Goal: Transaction & Acquisition: Subscribe to service/newsletter

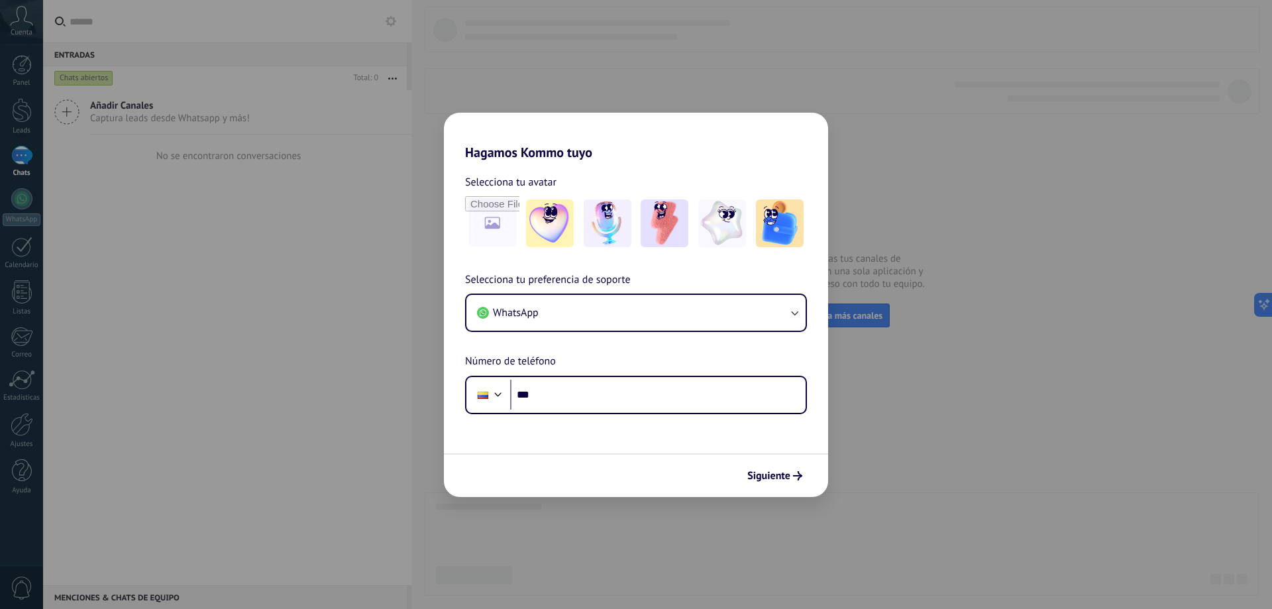
click at [860, 143] on div "Hagamos Kommo tuyo Selecciona tu avatar Selecciona tu preferencia de soporte Wh…" at bounding box center [636, 304] width 1272 height 609
click at [910, 171] on div "Hagamos Kommo tuyo Selecciona tu avatar Selecciona tu preferencia de soporte Wh…" at bounding box center [636, 304] width 1272 height 609
click at [573, 309] on button "WhatsApp" at bounding box center [635, 313] width 339 height 36
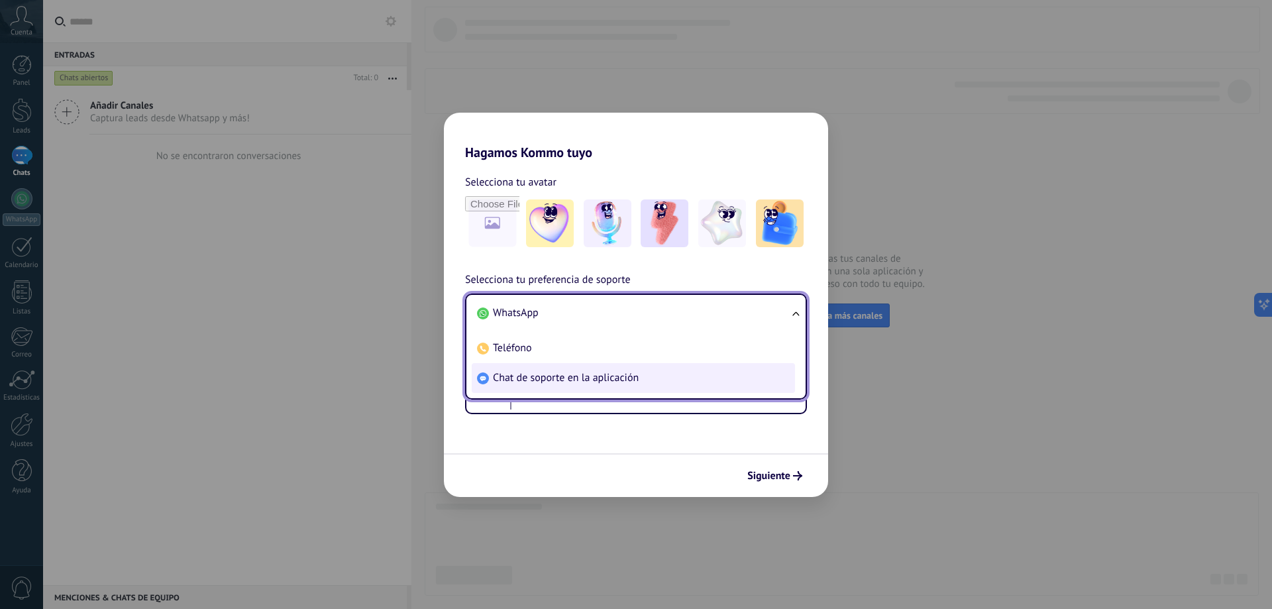
click at [613, 386] on li "Chat de soporte en la aplicación" at bounding box center [633, 378] width 323 height 30
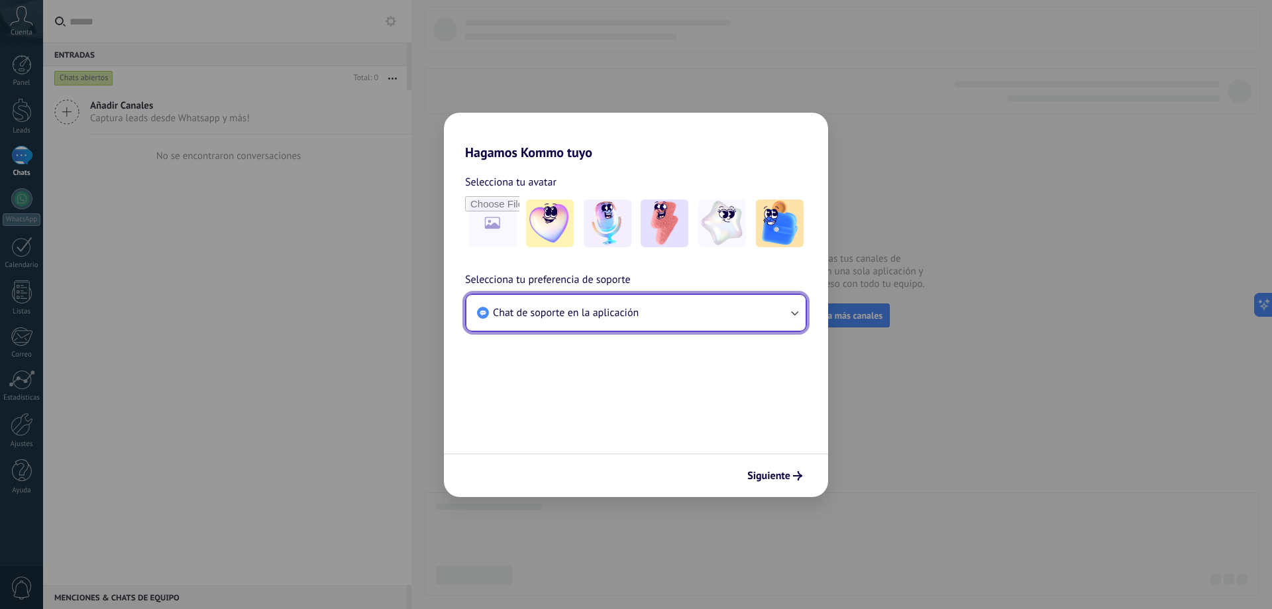
click at [608, 311] on span "Chat de soporte en la aplicación" at bounding box center [566, 312] width 146 height 13
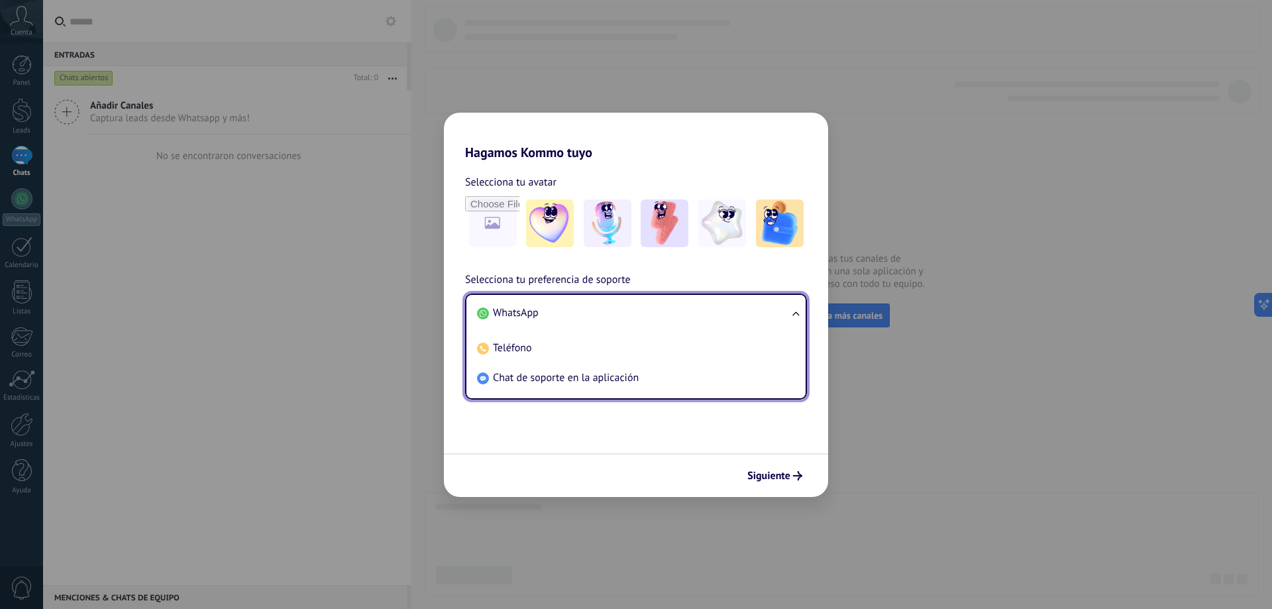
click at [600, 320] on li "WhatsApp" at bounding box center [633, 313] width 323 height 30
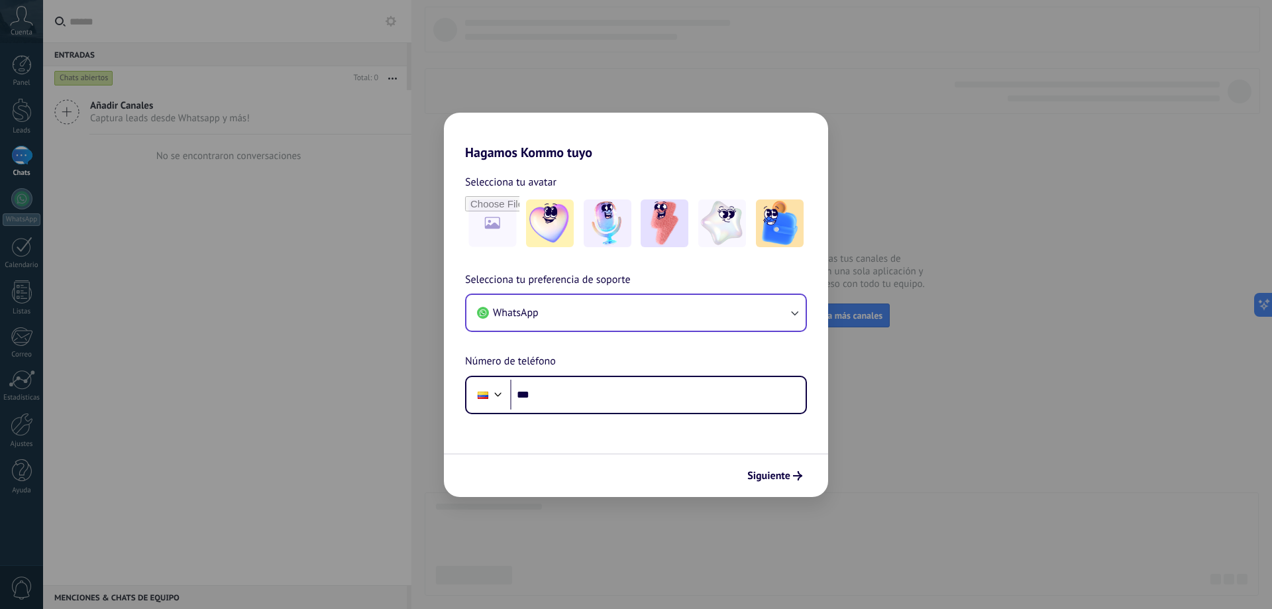
click at [786, 458] on div "Siguiente" at bounding box center [636, 475] width 384 height 44
click at [776, 480] on span "Siguiente" at bounding box center [768, 475] width 43 height 9
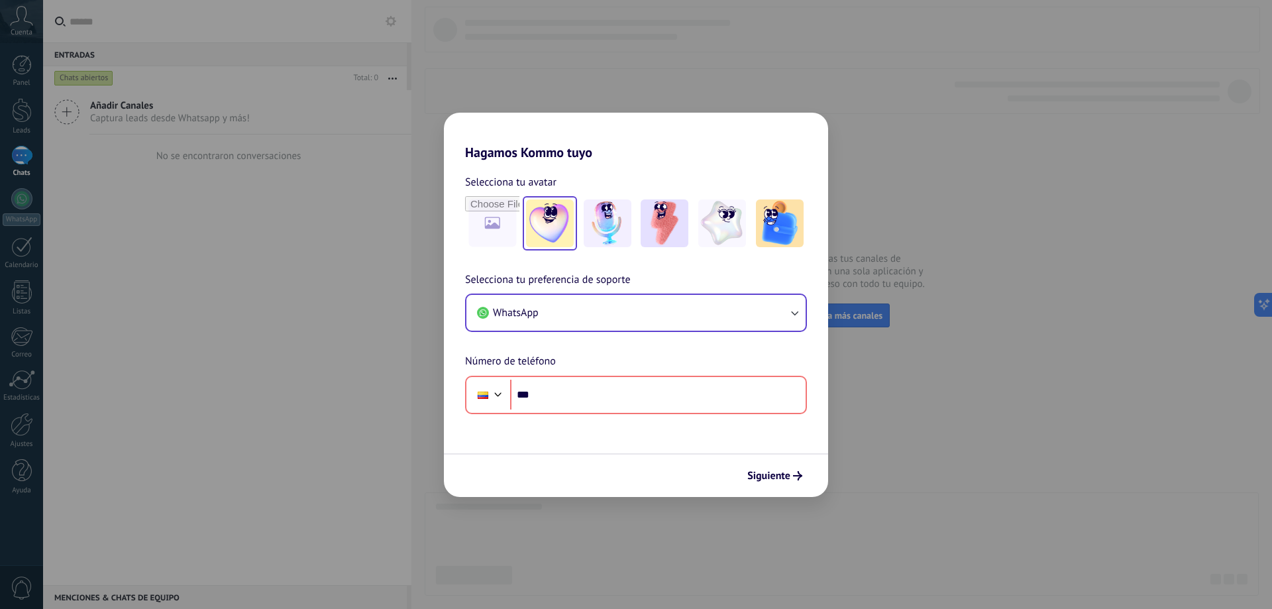
click at [526, 209] on div at bounding box center [550, 223] width 54 height 54
click at [498, 218] on input "file" at bounding box center [492, 223] width 52 height 52
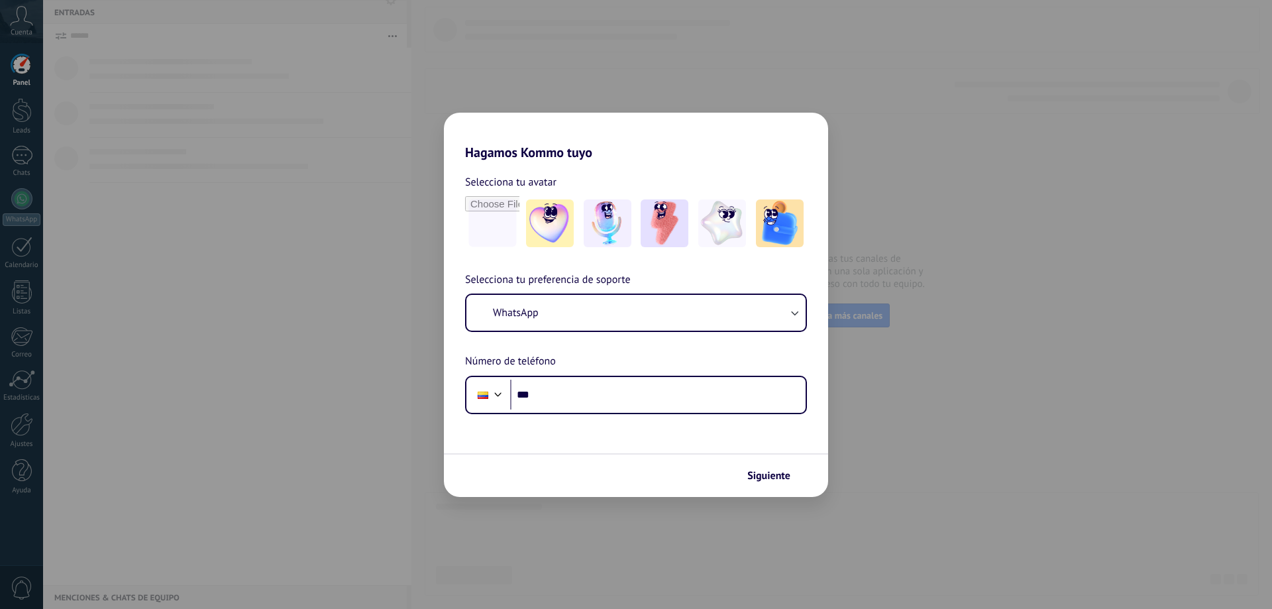
click at [148, 160] on div "Hagamos Kommo tuyo Selecciona tu avatar Selecciona tu preferencia de soporte Wh…" at bounding box center [636, 304] width 1272 height 609
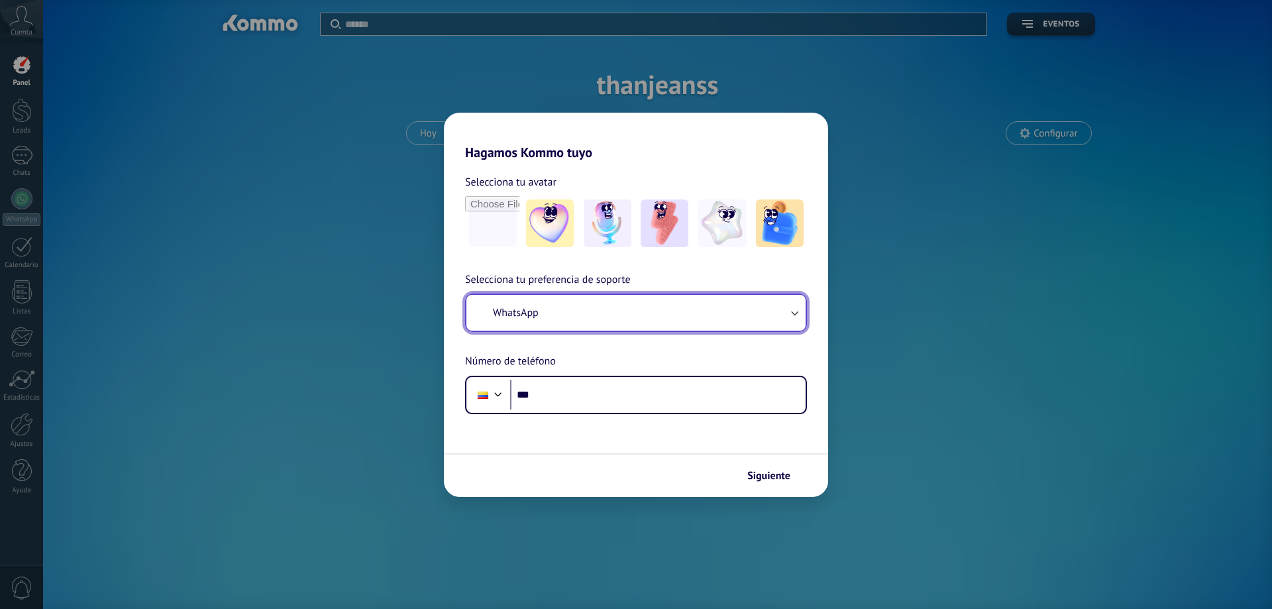
click at [572, 327] on button "WhatsApp" at bounding box center [635, 313] width 339 height 36
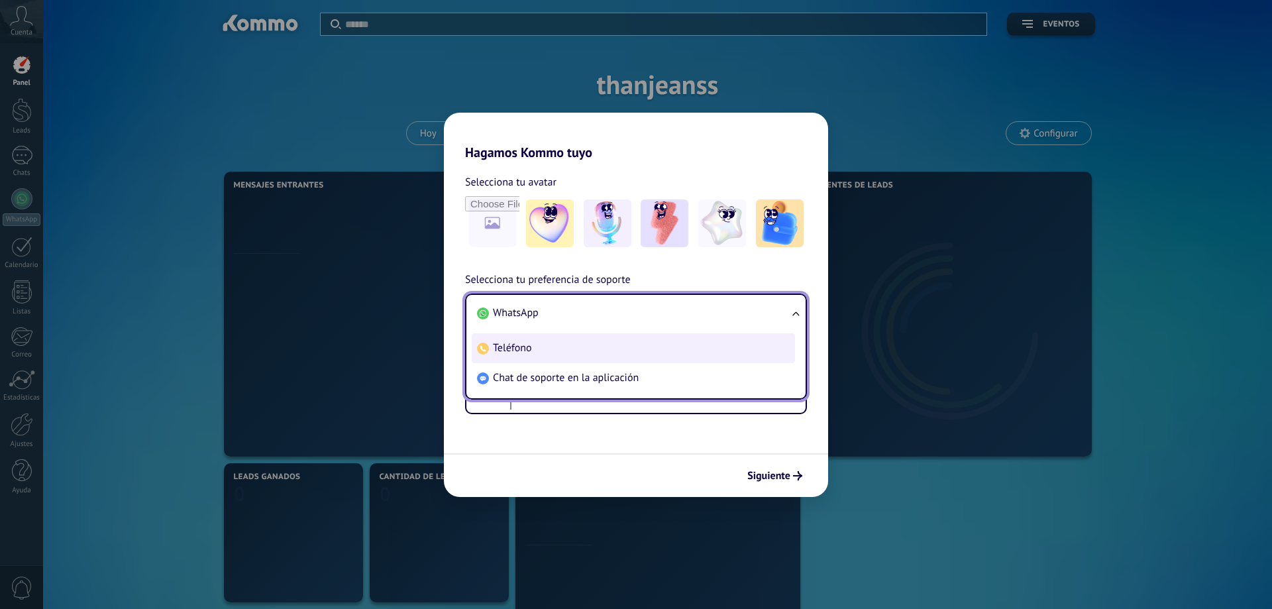
click at [573, 359] on li "Teléfono" at bounding box center [633, 348] width 323 height 30
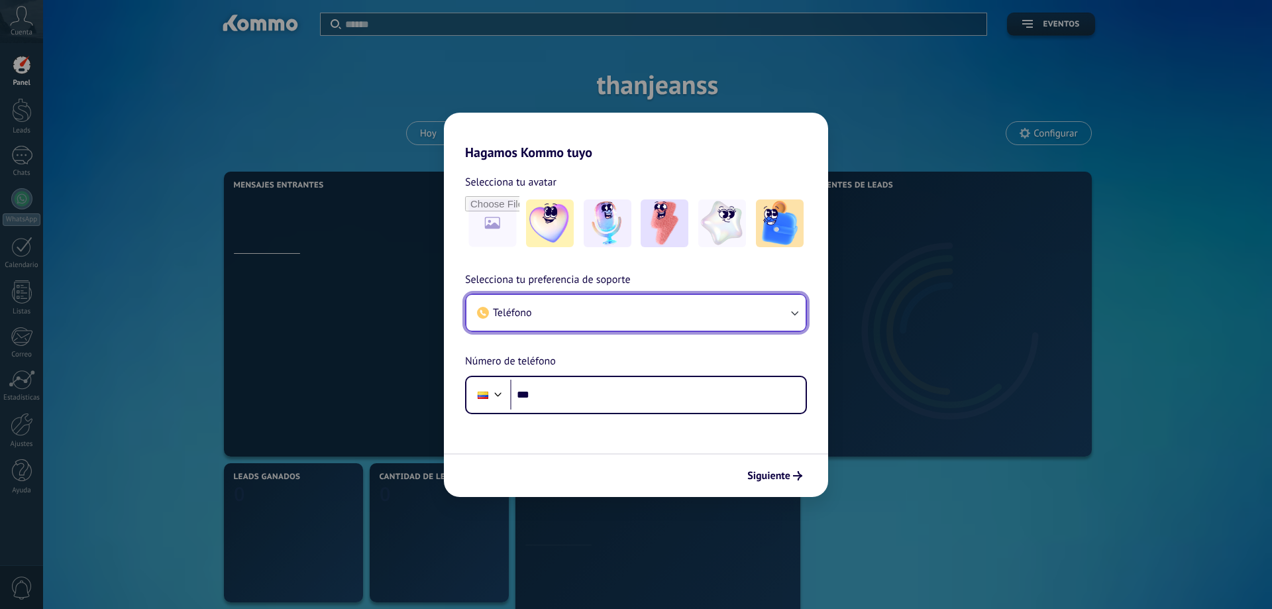
click at [582, 305] on button "Teléfono" at bounding box center [635, 313] width 339 height 36
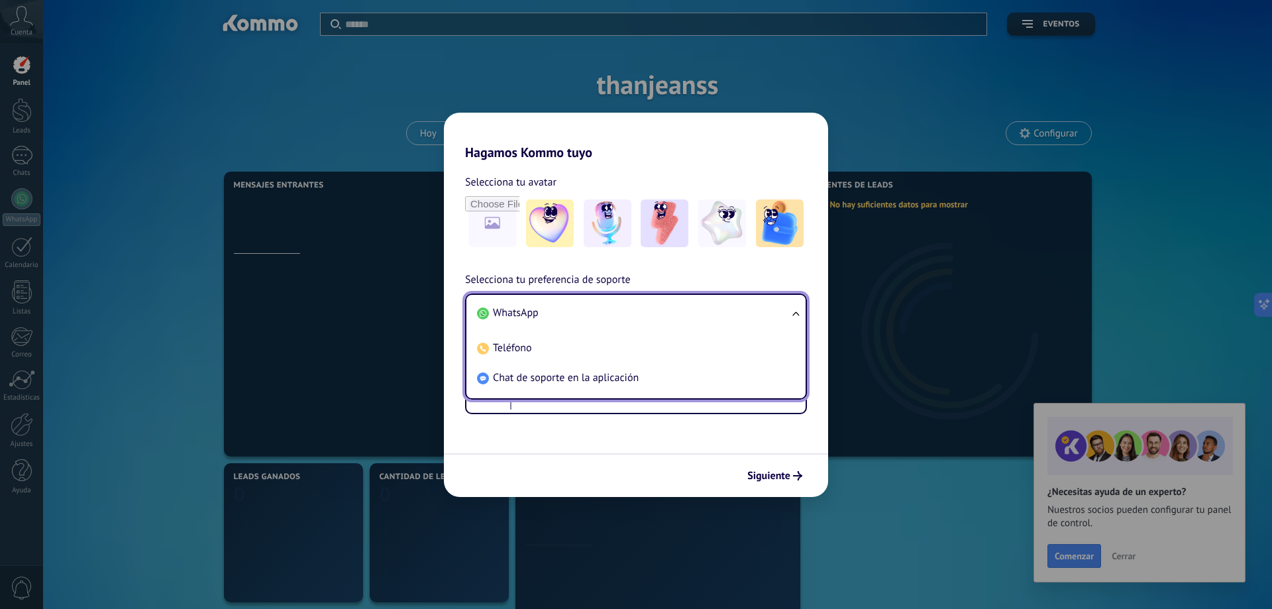
click at [558, 379] on span "Chat de soporte en la aplicación" at bounding box center [566, 377] width 146 height 13
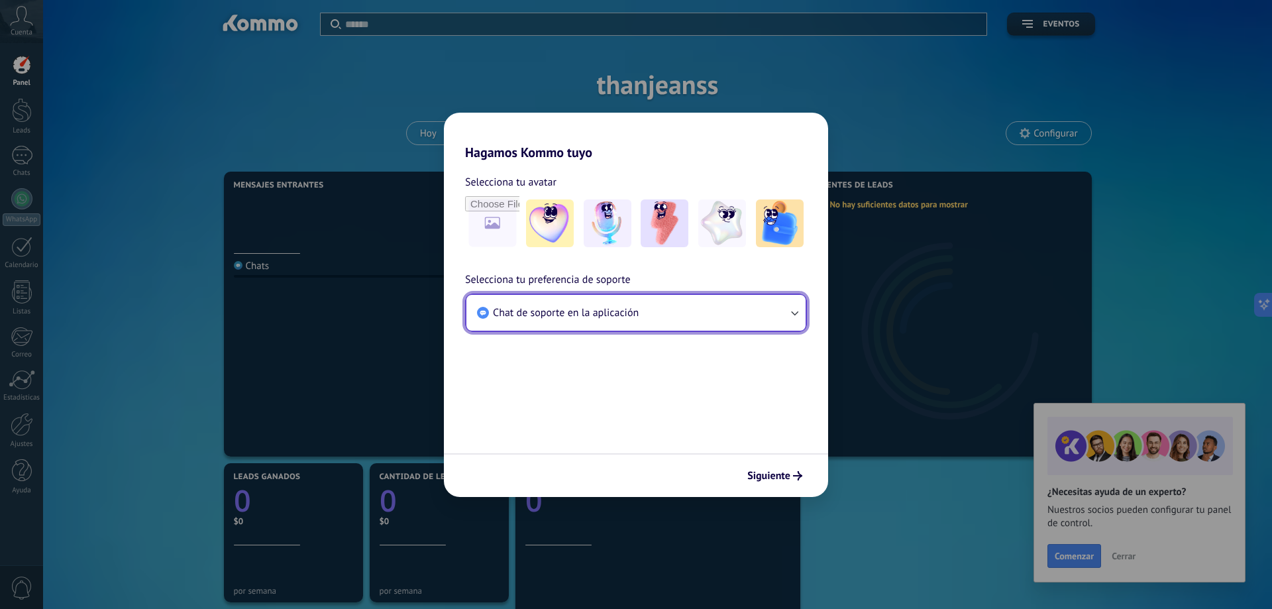
click at [600, 314] on span "Chat de soporte en la aplicación" at bounding box center [566, 312] width 146 height 13
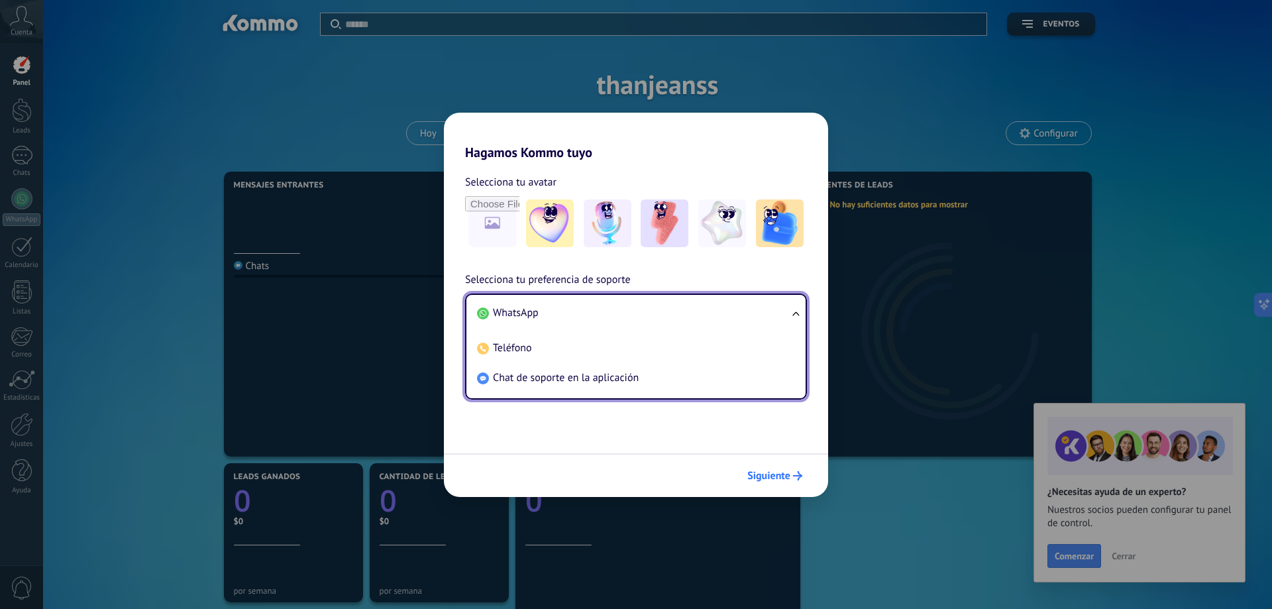
click at [790, 474] on span "Siguiente" at bounding box center [774, 475] width 55 height 9
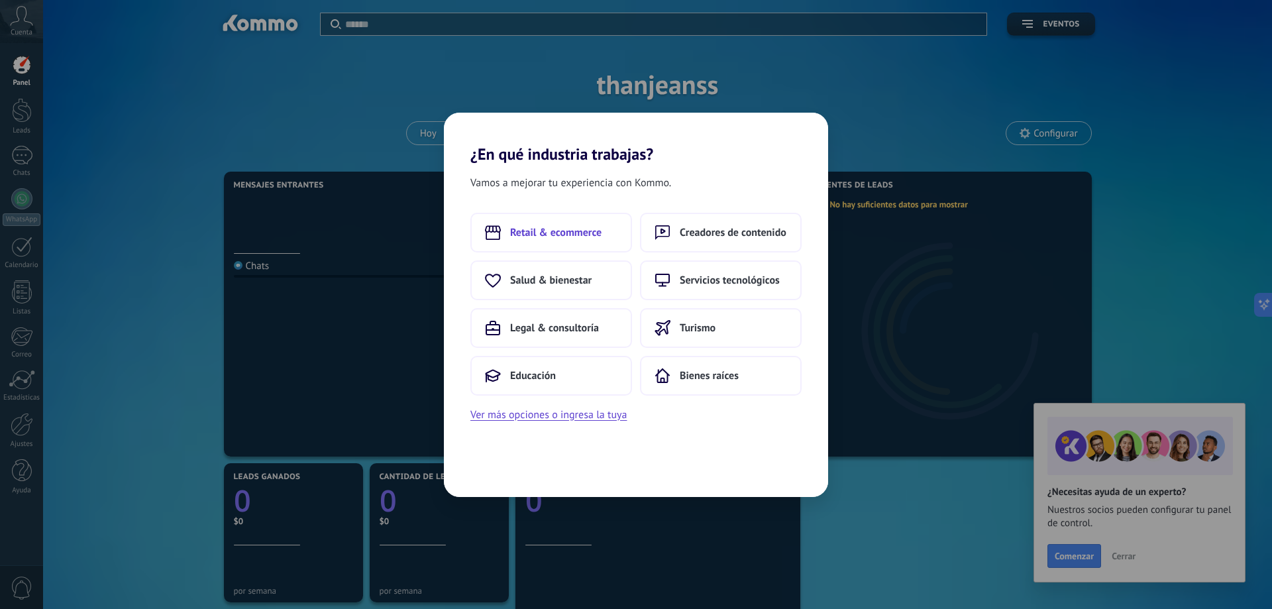
click at [596, 242] on button "Retail & ecommerce" at bounding box center [551, 233] width 162 height 40
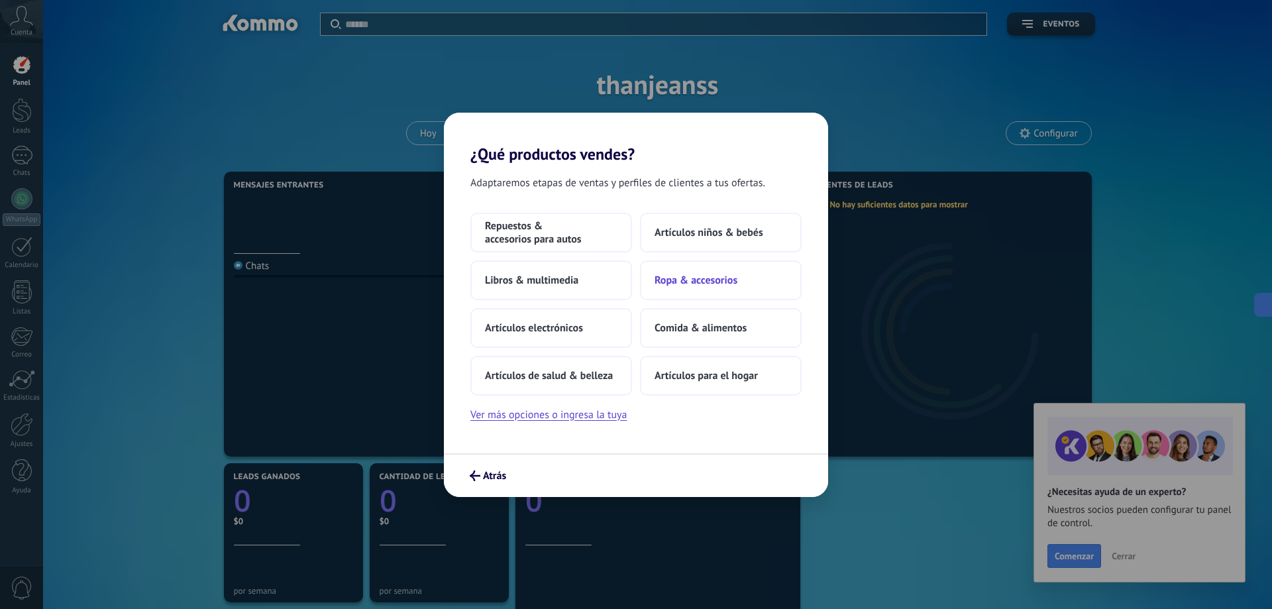
click at [723, 287] on button "Ropa & accesorios" at bounding box center [721, 280] width 162 height 40
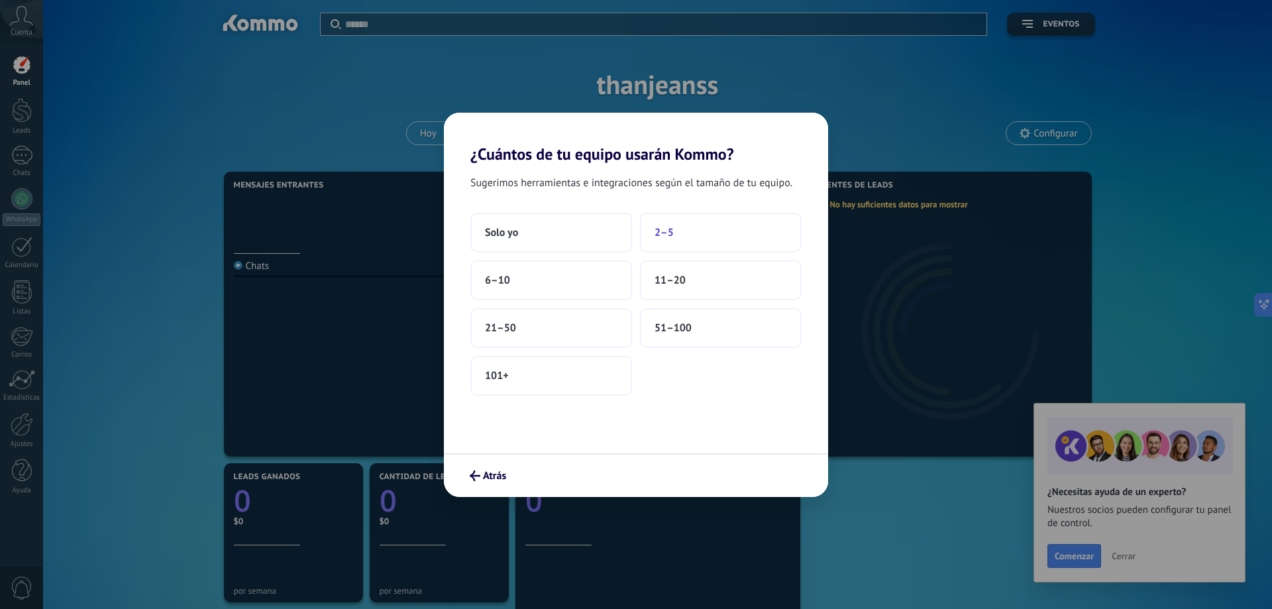
click at [688, 235] on button "2–5" at bounding box center [721, 233] width 162 height 40
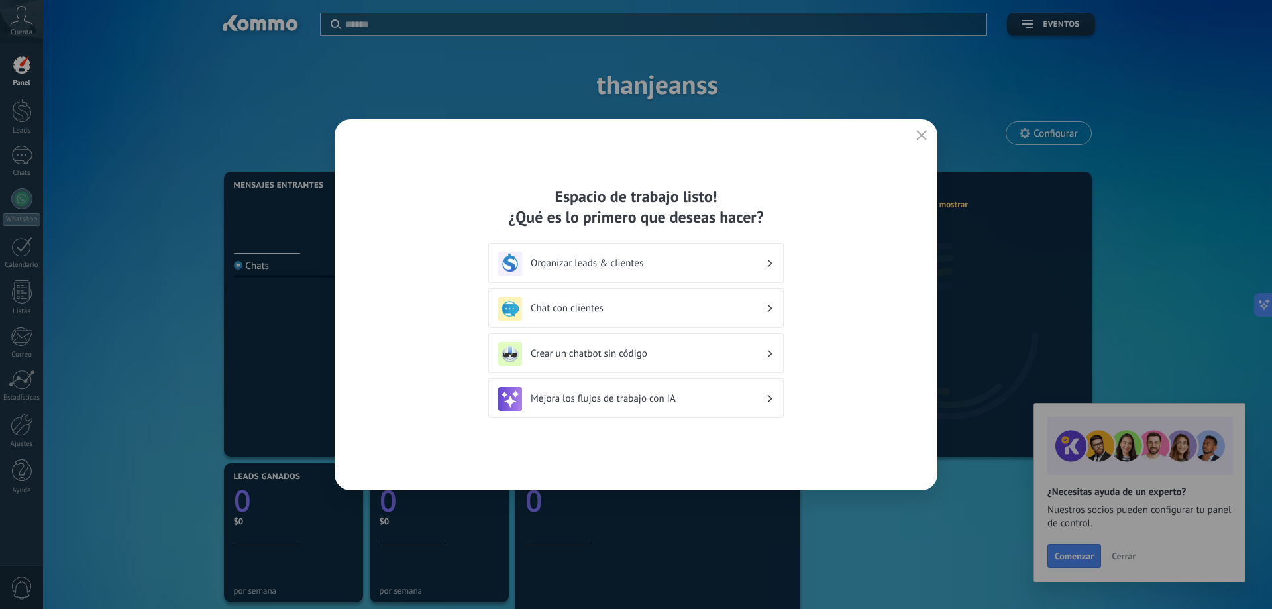
click at [931, 136] on div "Espacio de trabajo listo! ¿Qué es lo primero que deseas hacer? Organizar leads …" at bounding box center [636, 304] width 603 height 371
click at [923, 134] on icon "button" at bounding box center [921, 135] width 11 height 11
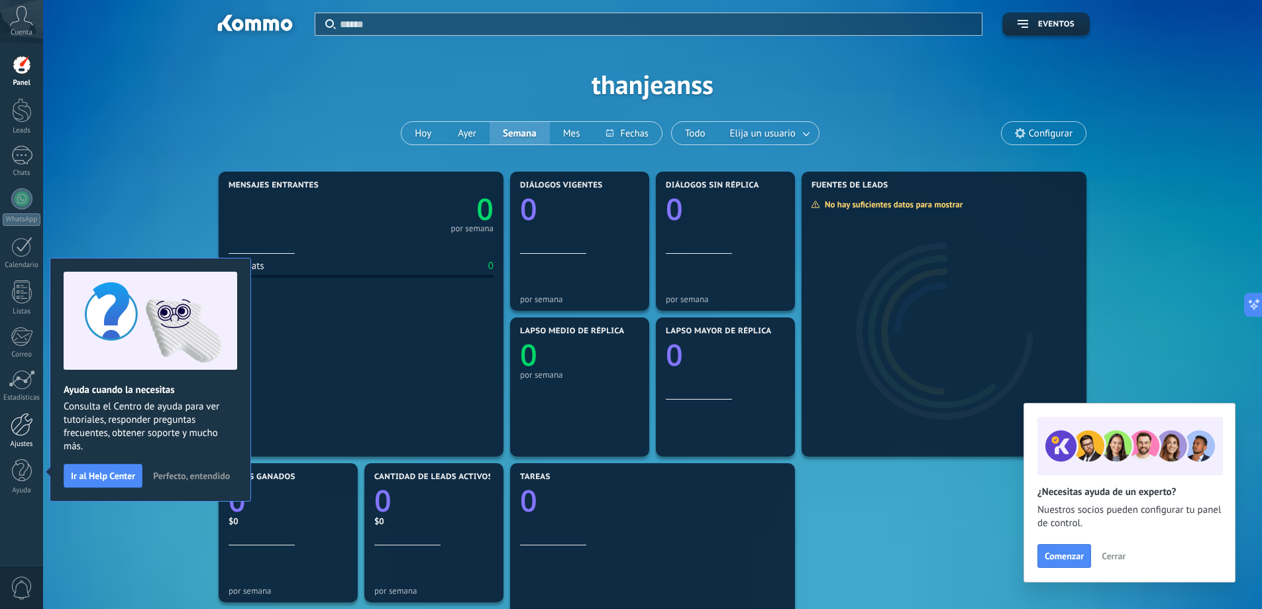
drag, startPoint x: 13, startPoint y: 437, endPoint x: 34, endPoint y: 424, distance: 24.7
click at [14, 436] on link "Ajustes" at bounding box center [21, 431] width 43 height 36
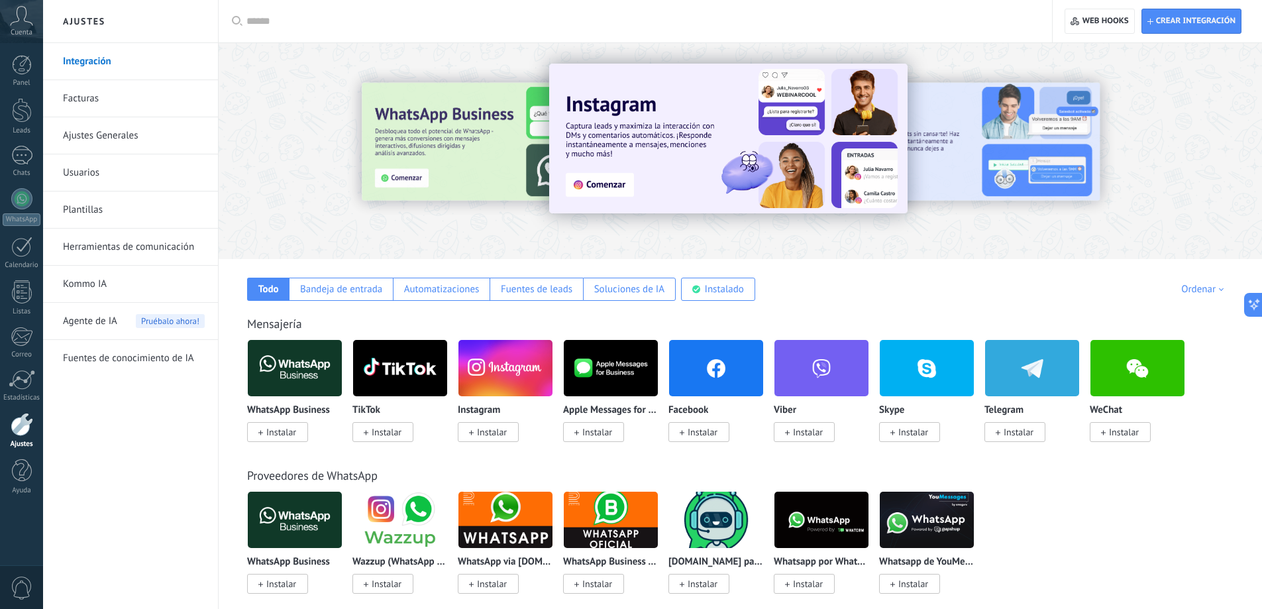
click at [134, 89] on link "Facturas" at bounding box center [134, 98] width 142 height 37
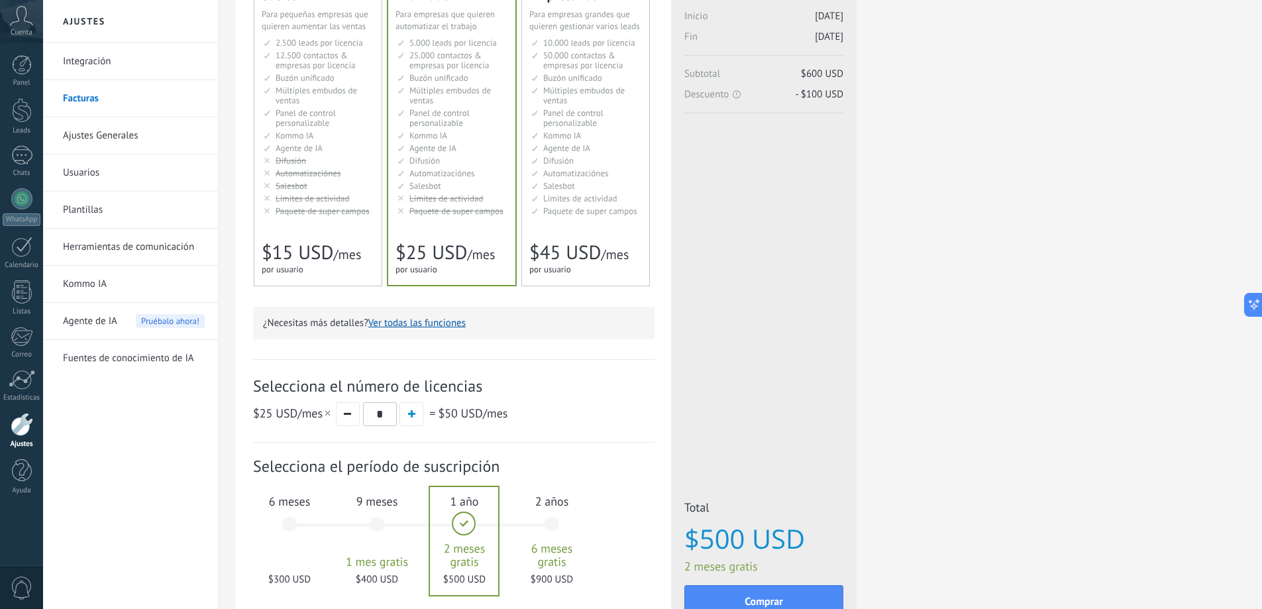
scroll to position [240, 0]
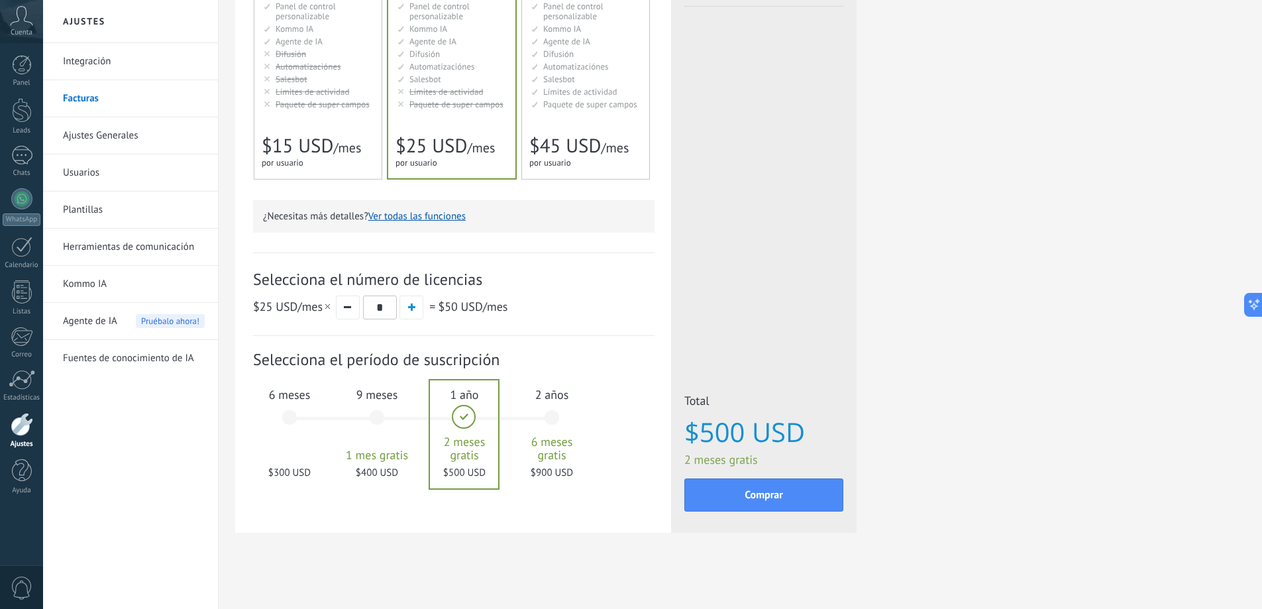
click at [297, 413] on div "6 meses $300 USD" at bounding box center [290, 423] width 72 height 93
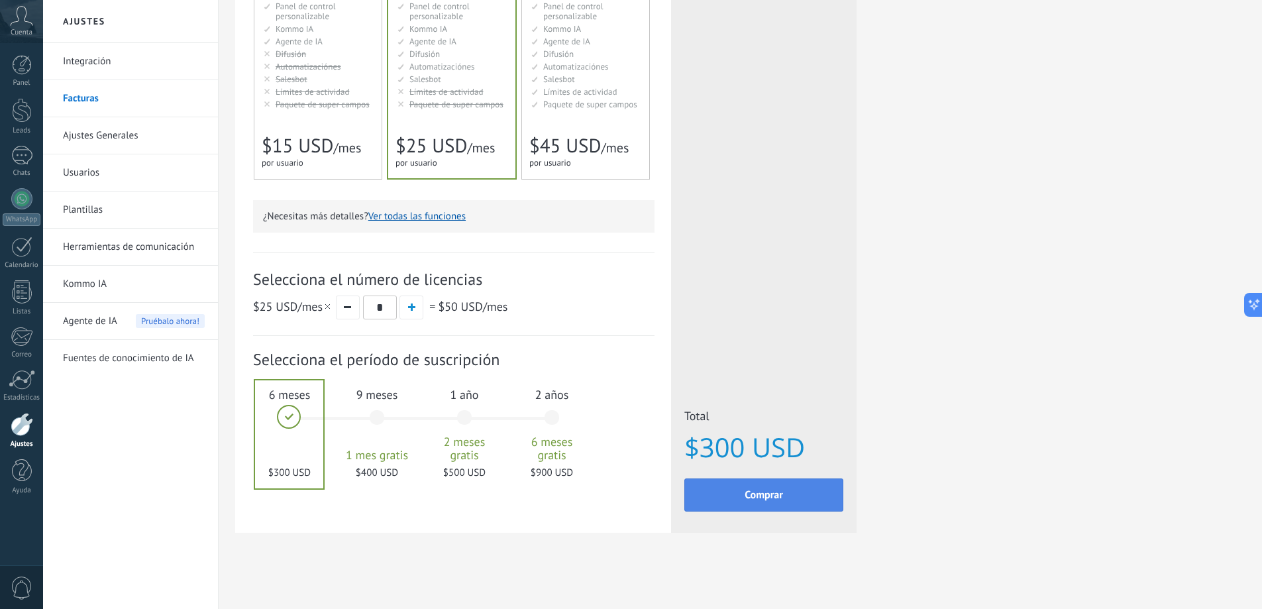
click at [763, 500] on span "Comprar" at bounding box center [764, 494] width 38 height 9
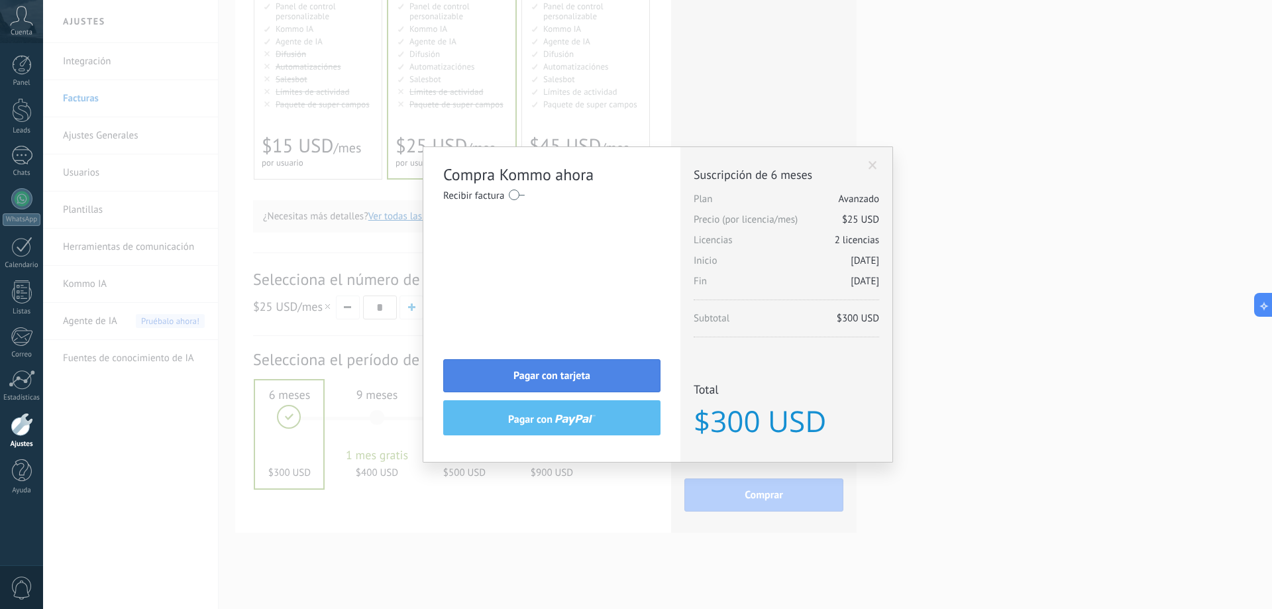
click at [598, 371] on button "Pagar con tarjeta" at bounding box center [551, 375] width 217 height 33
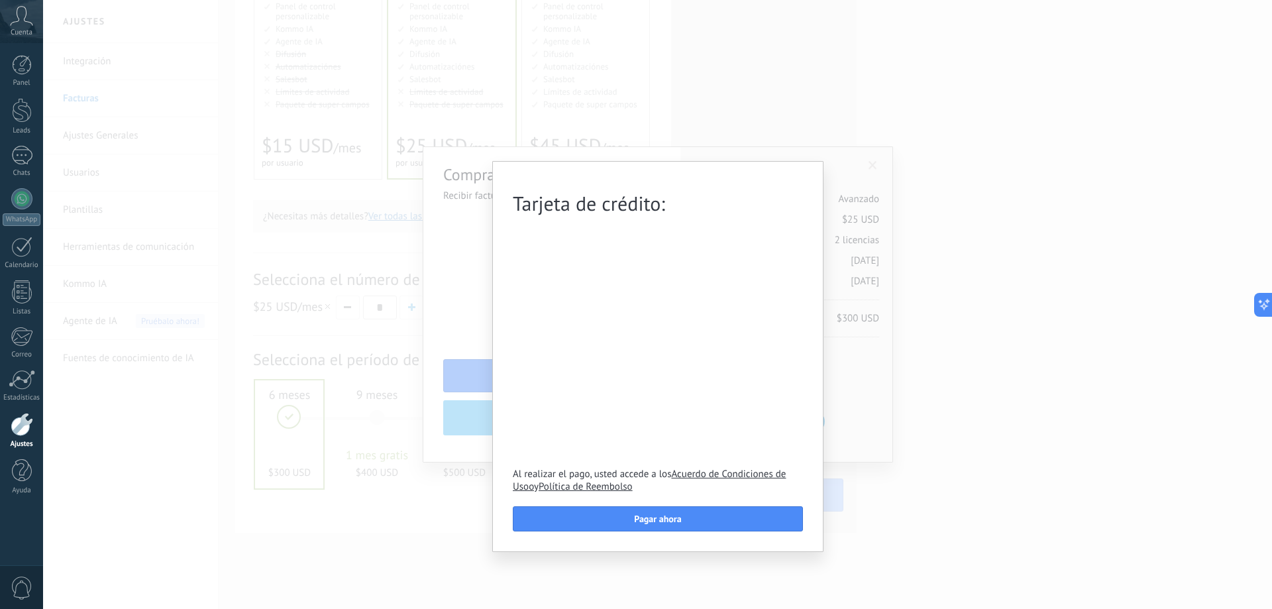
scroll to position [0, 0]
click at [620, 506] on form "Tarjeta de crédito: Al realizar el pago, usted accede a los Acuerdo de Condicio…" at bounding box center [658, 362] width 290 height 337
click at [620, 516] on button "Pagar ahora" at bounding box center [658, 518] width 290 height 25
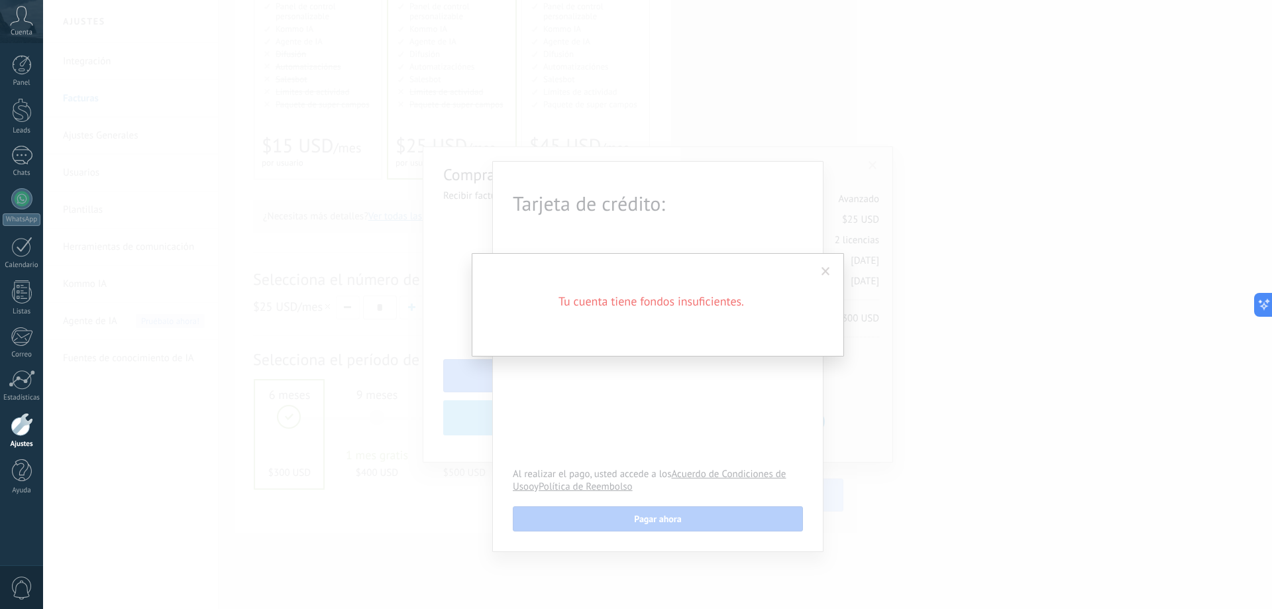
click at [835, 284] on div "Tu cuenta tiene fondos insuficientes." at bounding box center [658, 304] width 372 height 103
click at [827, 272] on span at bounding box center [825, 271] width 9 height 9
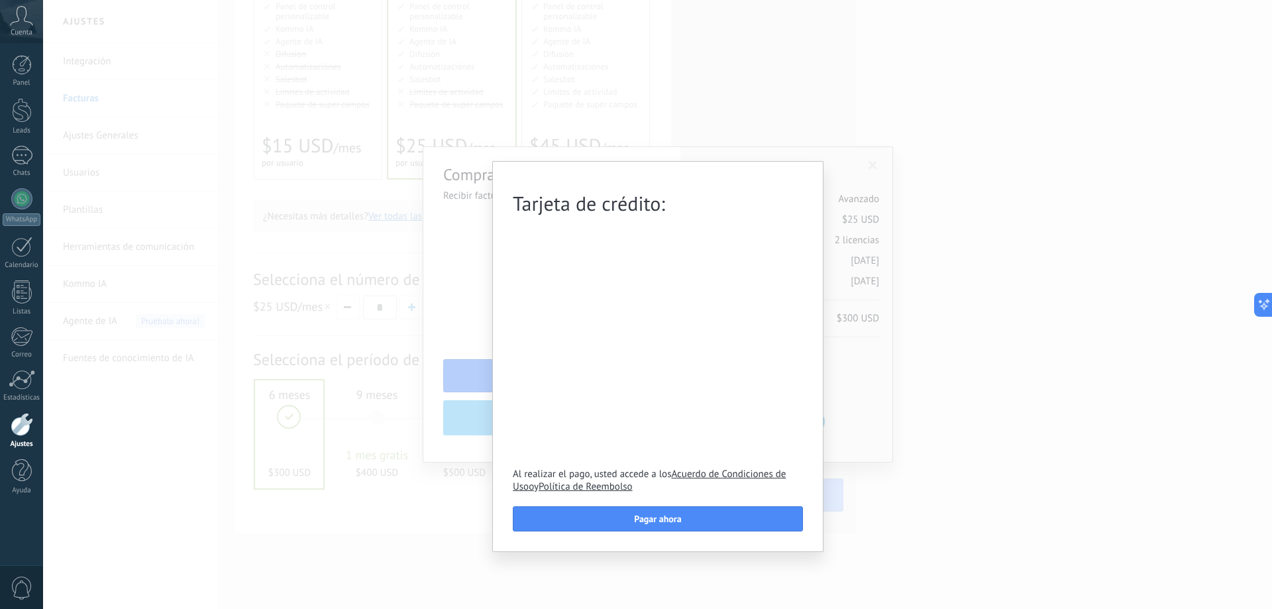
click at [924, 258] on div "Tarjeta de crédito: Al realizar el pago, usted accede a los Acuerdo de Condicio…" at bounding box center [657, 304] width 1229 height 609
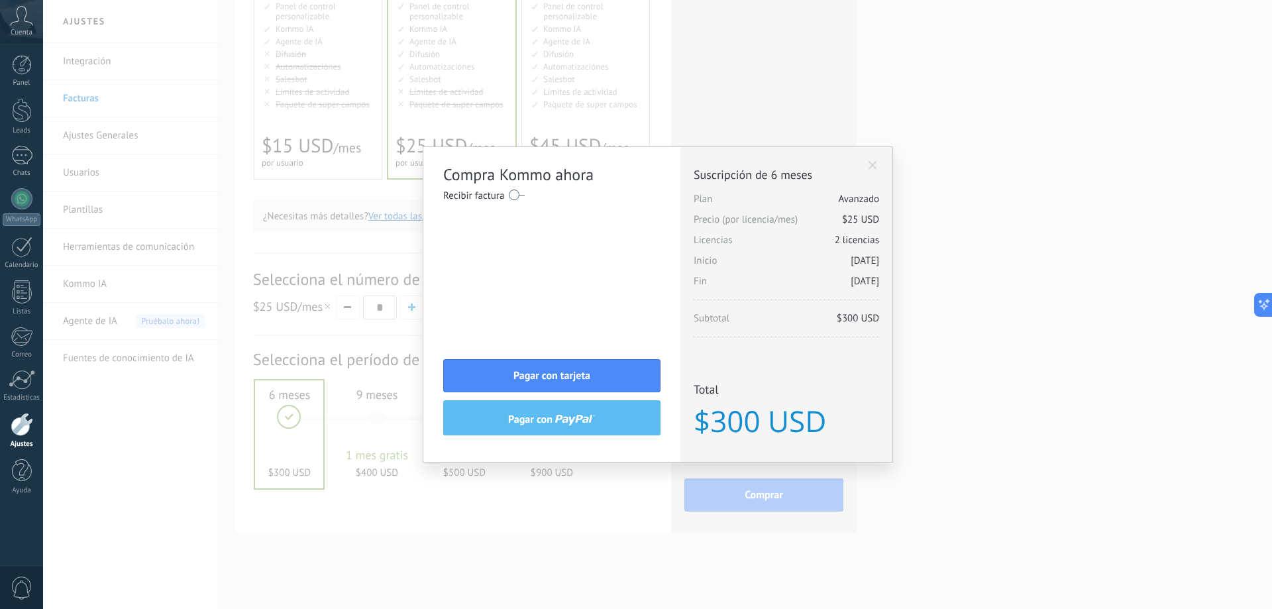
click at [872, 170] on span at bounding box center [873, 165] width 9 height 9
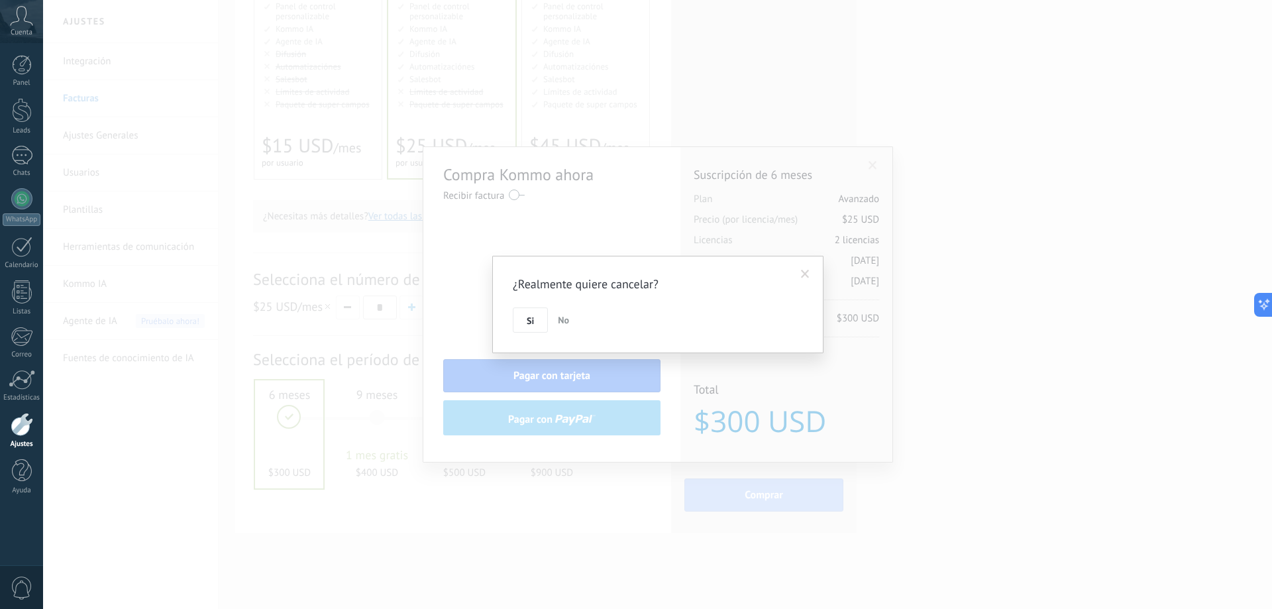
click at [507, 319] on div "¿Realmente quiere cancelar? Si No" at bounding box center [657, 304] width 331 height 97
click at [523, 319] on button "Si" at bounding box center [530, 319] width 35 height 25
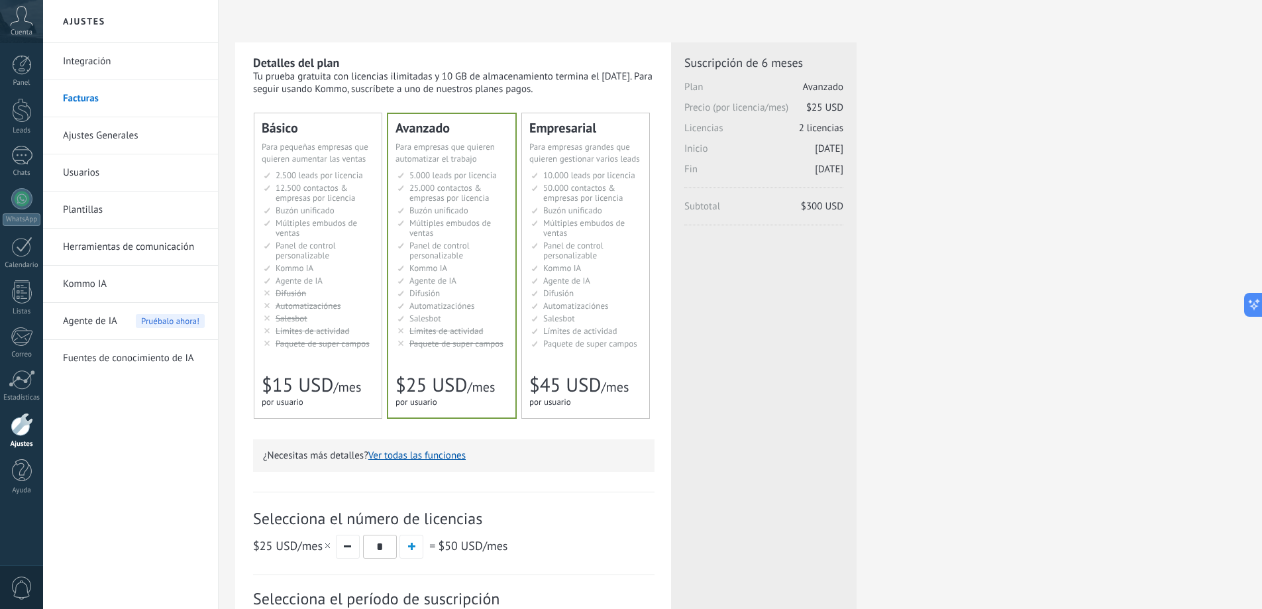
click at [10, 23] on icon at bounding box center [21, 16] width 23 height 20
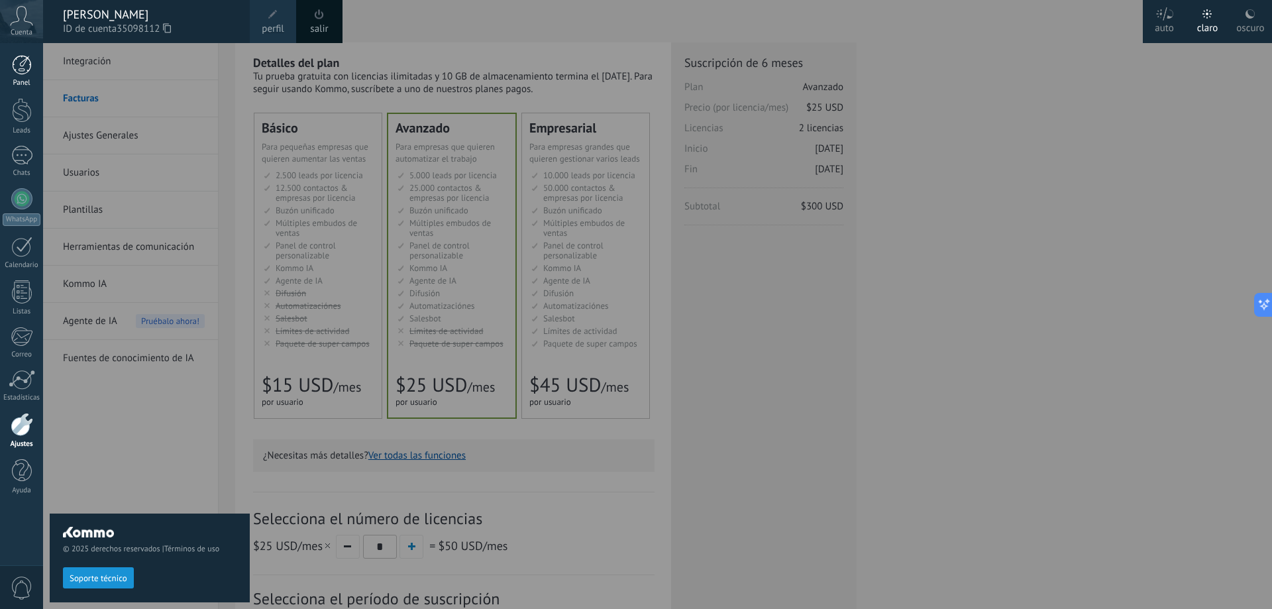
click at [0, 61] on link "Panel" at bounding box center [21, 71] width 43 height 32
